Goal: Task Accomplishment & Management: Complete application form

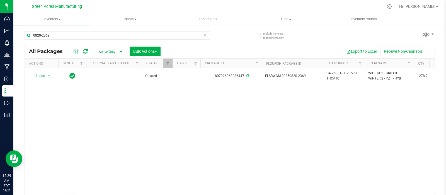
click at [252, 126] on div "Action Action Adjust qty Create package Edit attributes Global inventory Locate…" at bounding box center [230, 129] width 410 height 123
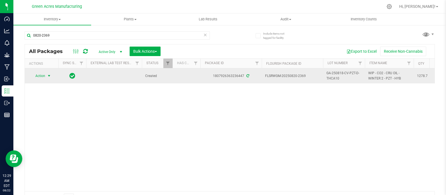
click at [48, 75] on span "select" at bounding box center [49, 76] width 4 height 4
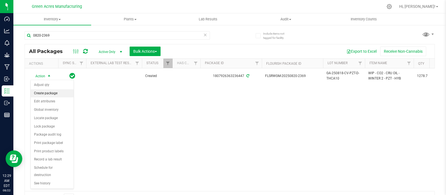
click at [52, 93] on li "Create package" at bounding box center [52, 93] width 43 height 8
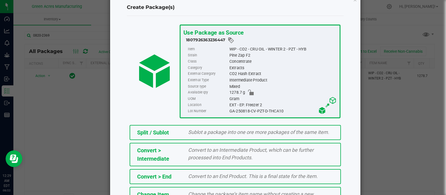
scroll to position [75, 0]
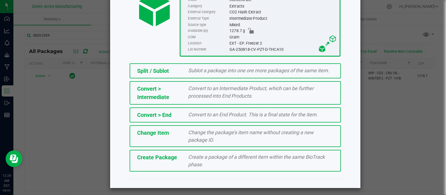
click at [252, 167] on div "Create Package Create a package of a different item within the same BioTrack ph…" at bounding box center [235, 161] width 211 height 22
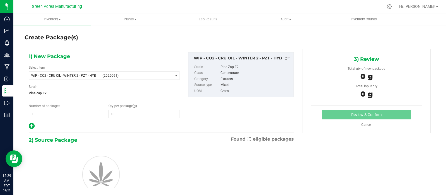
type input "0.0000"
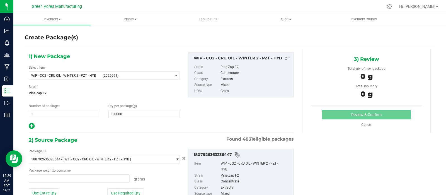
type input "0.0000 g"
click at [131, 76] on span "(2025091)" at bounding box center [137, 76] width 68 height 4
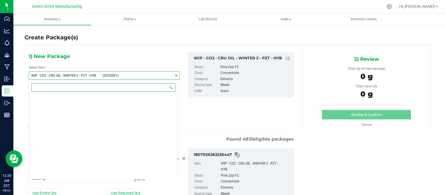
scroll to position [140162, 0]
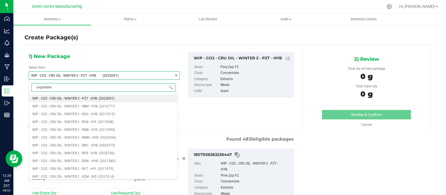
type input "unpolished"
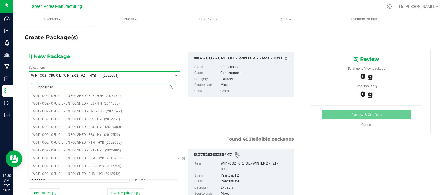
scroll to position [1148, 0]
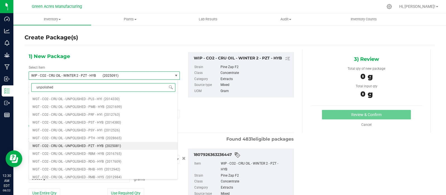
click at [82, 144] on span "WGT - CO2 - CRU OIL - UNPOLISHED - PZT - HYB" at bounding box center [67, 146] width 71 height 4
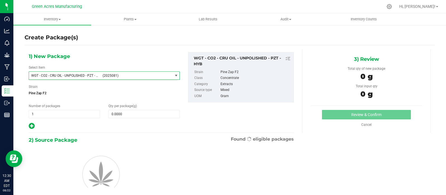
type input "0.0000"
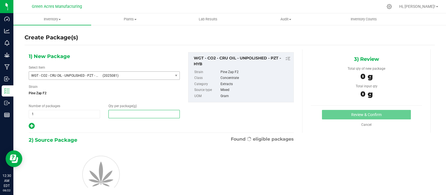
click at [135, 114] on span at bounding box center [144, 114] width 71 height 8
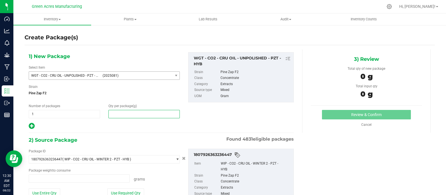
type input "0.0000 g"
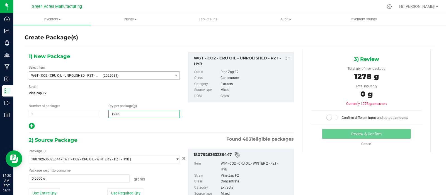
type input "1278.7"
type input "1,278.7000"
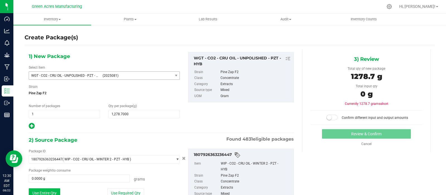
click at [44, 190] on button "Use Entire Qty" at bounding box center [45, 192] width 32 height 9
type input "1278.7000 g"
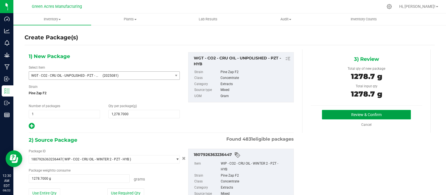
click at [377, 114] on button "Review & Confirm" at bounding box center [366, 114] width 89 height 9
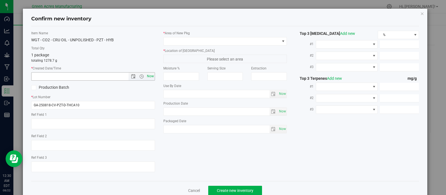
click at [149, 76] on span "Now" at bounding box center [150, 76] width 9 height 8
type input "[DATE] 12:30 AM"
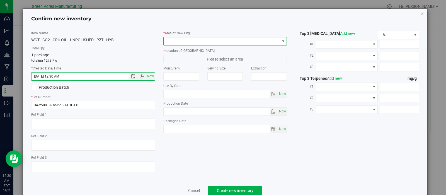
click at [281, 40] on span at bounding box center [283, 41] width 4 height 4
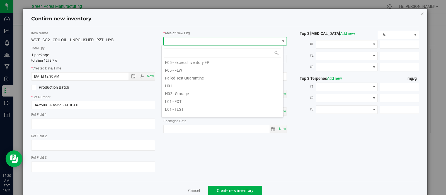
scroll to position [116, 0]
click at [184, 80] on li "L04 - EXT" at bounding box center [223, 81] width 122 height 8
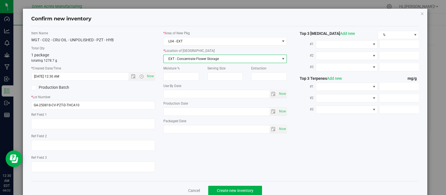
click at [280, 58] on span "select" at bounding box center [283, 59] width 7 height 8
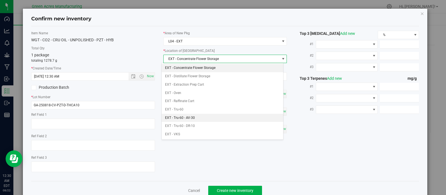
click at [204, 117] on li "EXT - Tru-60 - AV-30" at bounding box center [223, 118] width 122 height 8
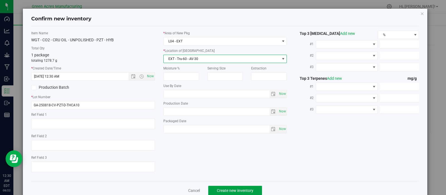
click at [241, 192] on span "Create new inventory" at bounding box center [235, 190] width 37 height 4
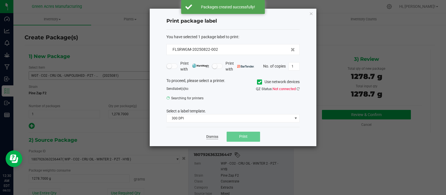
click at [213, 137] on link "Dismiss" at bounding box center [212, 136] width 12 height 5
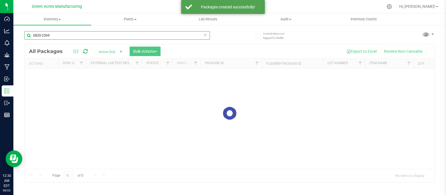
drag, startPoint x: 46, startPoint y: 35, endPoint x: 24, endPoint y: 33, distance: 22.1
click at [24, 33] on div "Include items not tagged for facility 0820-2369 Loading... All Packages Active …" at bounding box center [229, 110] width 433 height 170
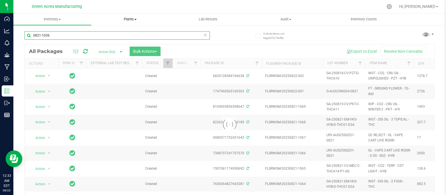
type input "0821-1036"
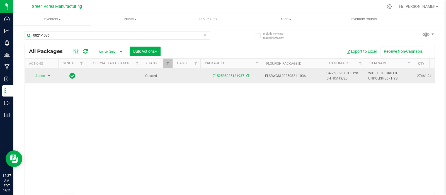
click at [47, 74] on span "select" at bounding box center [49, 76] width 4 height 4
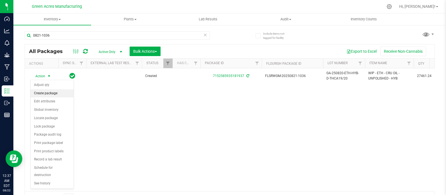
click at [46, 93] on li "Create package" at bounding box center [52, 93] width 43 height 8
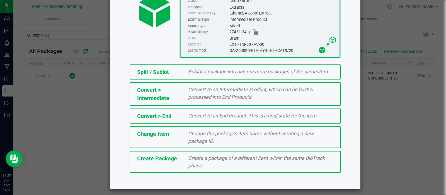
scroll to position [75, 0]
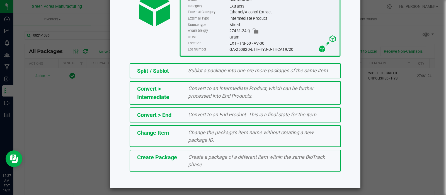
click at [252, 156] on span "Create a package of a different item within the same BioTrack phase." at bounding box center [256, 160] width 137 height 13
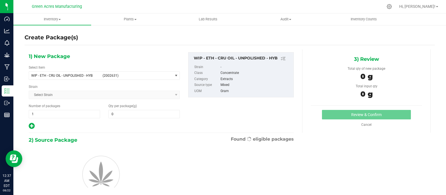
type input "0.0000"
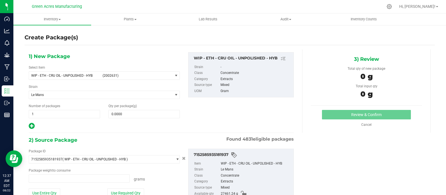
type input "0.0000 g"
drag, startPoint x: 94, startPoint y: 76, endPoint x: 28, endPoint y: 75, distance: 65.3
click at [29, 75] on span "WIP - ETH - CRU OIL - UNPOLISHED - HYB (2002631)" at bounding box center [104, 75] width 151 height 8
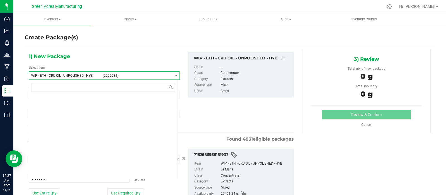
scroll to position [148901, 0]
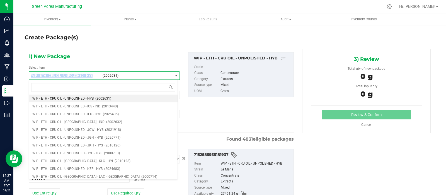
drag, startPoint x: 94, startPoint y: 74, endPoint x: 30, endPoint y: 74, distance: 63.6
click at [30, 74] on span "WIP - ETH - CRU OIL - UNPOLISHED - HYB (2002631)" at bounding box center [101, 76] width 144 height 8
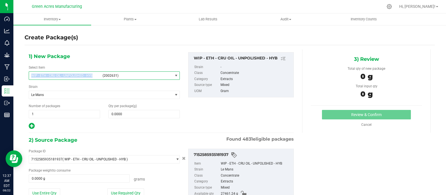
copy span "WIP - ETH - CRU OIL - UNPOLISHED - HYB"
click at [174, 75] on span "select" at bounding box center [176, 75] width 4 height 4
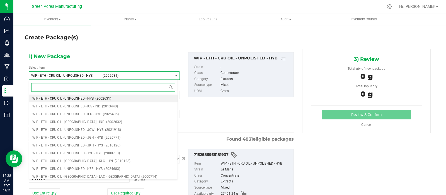
paste input "WIP - ETH - CRU OIL - UNPOLISHED - HYB"
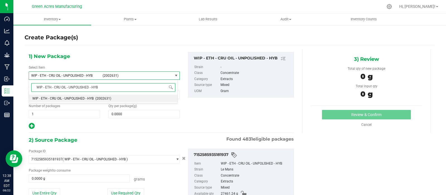
click at [50, 87] on input "WIP - ETH - CRU OIL - UNPOLISHED - HYB" at bounding box center [103, 87] width 144 height 9
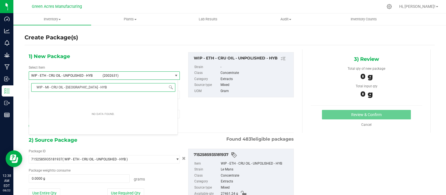
type input "WIP - MIX - CRU OIL - UNPOLISHED - HYB"
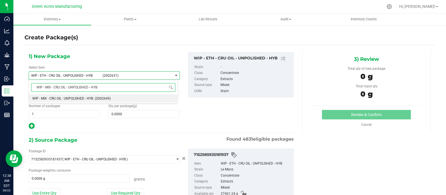
click at [81, 97] on span "WIP - MIX - CRU OIL - UNPOLISHED - HYB" at bounding box center [62, 99] width 61 height 4
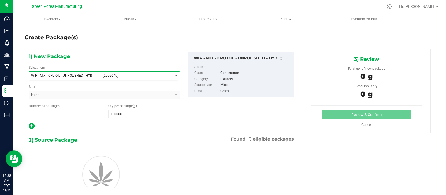
type input "0.0000"
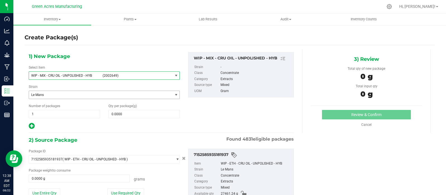
click at [174, 95] on span "select" at bounding box center [176, 95] width 4 height 4
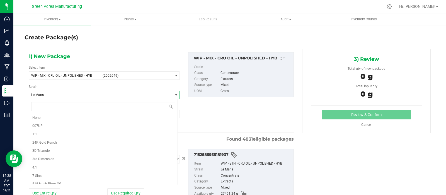
scroll to position [4909, 0]
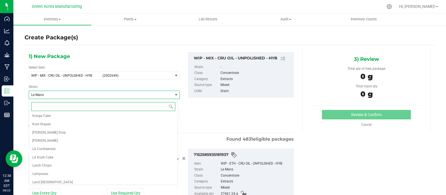
click at [174, 95] on span "select" at bounding box center [176, 95] width 4 height 4
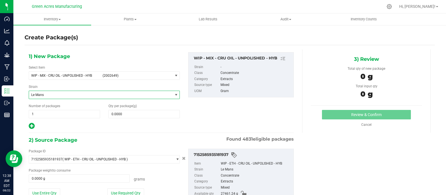
click at [174, 95] on span "select" at bounding box center [176, 95] width 4 height 4
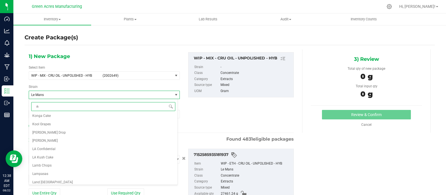
type input "no"
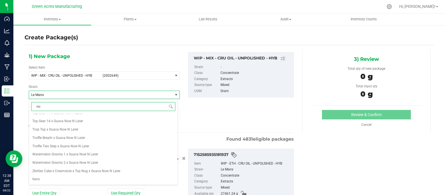
scroll to position [0, 0]
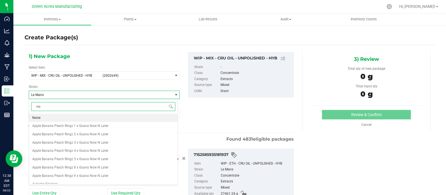
click at [150, 118] on li "None" at bounding box center [103, 118] width 149 height 8
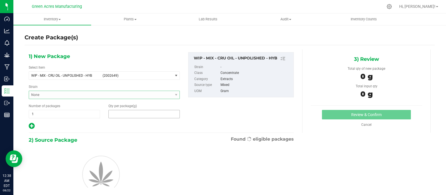
click at [143, 115] on span at bounding box center [144, 114] width 71 height 8
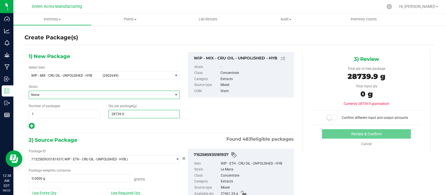
type input "28739.94"
type input "28,739.9400"
click at [52, 189] on button "Use Entire Qty" at bounding box center [45, 192] width 32 height 9
type input "27461.2400 g"
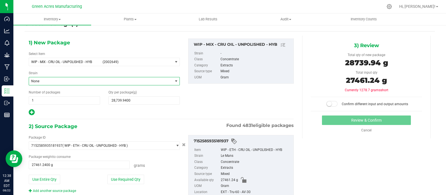
scroll to position [38, 0]
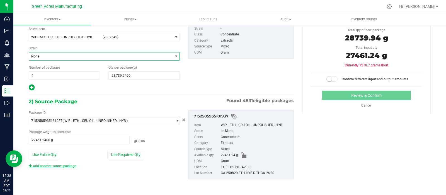
click at [70, 166] on link "Add another source package" at bounding box center [52, 166] width 47 height 4
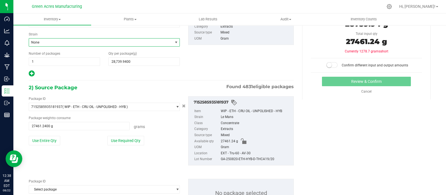
scroll to position [80, 0]
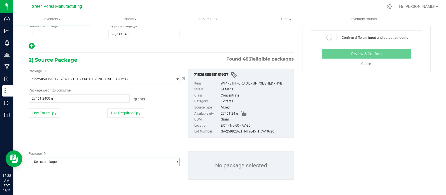
click at [102, 163] on span "Select package" at bounding box center [101, 162] width 144 height 8
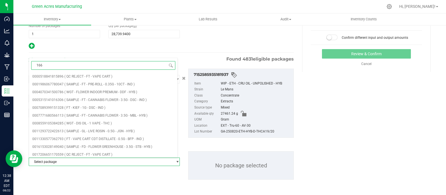
type input "1666"
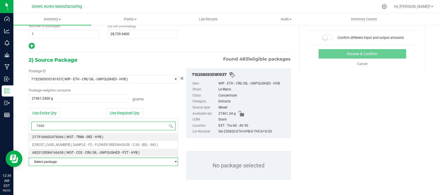
click at [93, 152] on span "( WGT - CO2 - CRU OIL - UNPOLISHED - PZT - HYB )" at bounding box center [101, 153] width 75 height 4
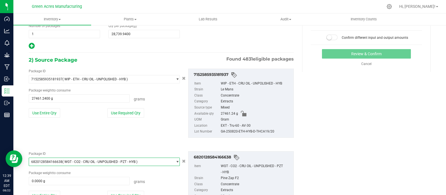
scroll to position [94, 0]
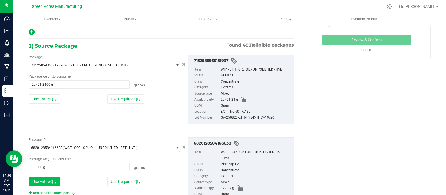
click at [47, 179] on button "Use Entire Qty" at bounding box center [45, 181] width 32 height 9
type input "1278.7000 g"
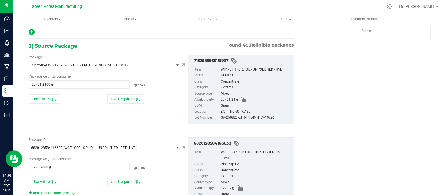
drag, startPoint x: 275, startPoint y: 117, endPoint x: 217, endPoint y: 119, distance: 58.1
click at [217, 119] on li "Lot Number GA-250820-ETH-HYB-D-THCA19/20" at bounding box center [242, 118] width 97 height 6
copy li "GA-250820-ETH-HYB-D-THCA19/20"
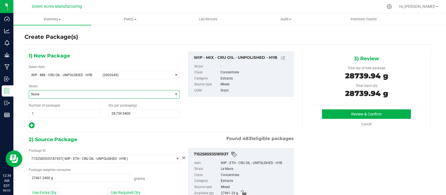
scroll to position [0, 0]
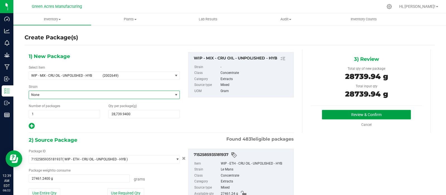
click at [369, 114] on button "Review & Confirm" at bounding box center [366, 114] width 89 height 9
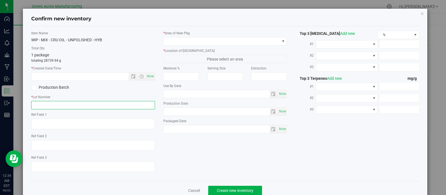
click at [87, 107] on input "text" at bounding box center [93, 105] width 124 height 8
paste input "GA-250820-ETH-HYB-D-THCA19/20"
type input "GA-250820-ETH-HYB-D-THCA19/20"
click at [149, 76] on span "Now" at bounding box center [150, 76] width 9 height 8
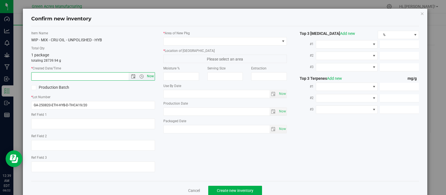
type input "[DATE] 12:39 AM"
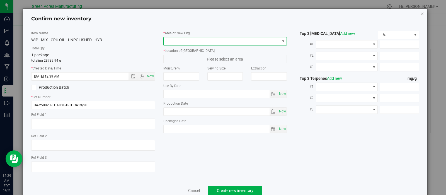
click at [281, 41] on span at bounding box center [283, 41] width 4 height 4
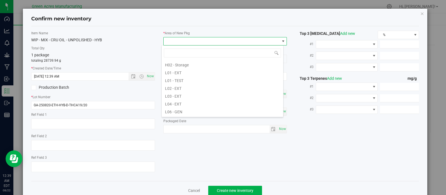
scroll to position [102, 0]
click at [201, 97] on li "L04 - EXT" at bounding box center [223, 95] width 122 height 8
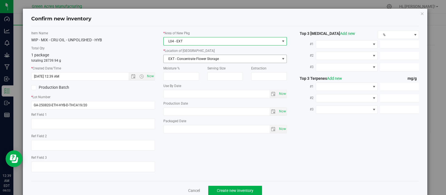
click at [250, 59] on span "EXT - Concentrate Flower Storage" at bounding box center [222, 59] width 116 height 8
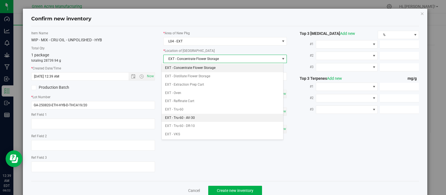
click at [211, 116] on li "EXT - Tru-60 - AV-30" at bounding box center [223, 118] width 122 height 8
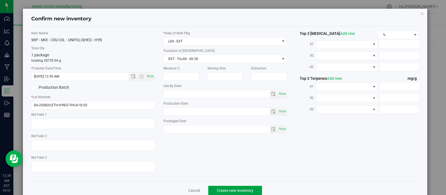
click at [233, 191] on span "Create new inventory" at bounding box center [235, 190] width 37 height 4
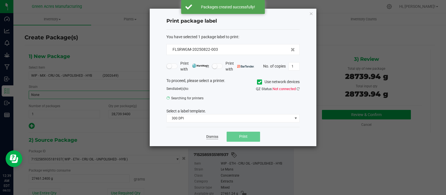
click at [211, 136] on link "Dismiss" at bounding box center [212, 136] width 12 height 5
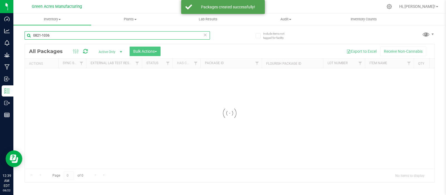
drag, startPoint x: 52, startPoint y: 34, endPoint x: 29, endPoint y: 31, distance: 23.6
click at [29, 31] on input "0821-1036" at bounding box center [117, 35] width 185 height 8
